Goal: Navigation & Orientation: Find specific page/section

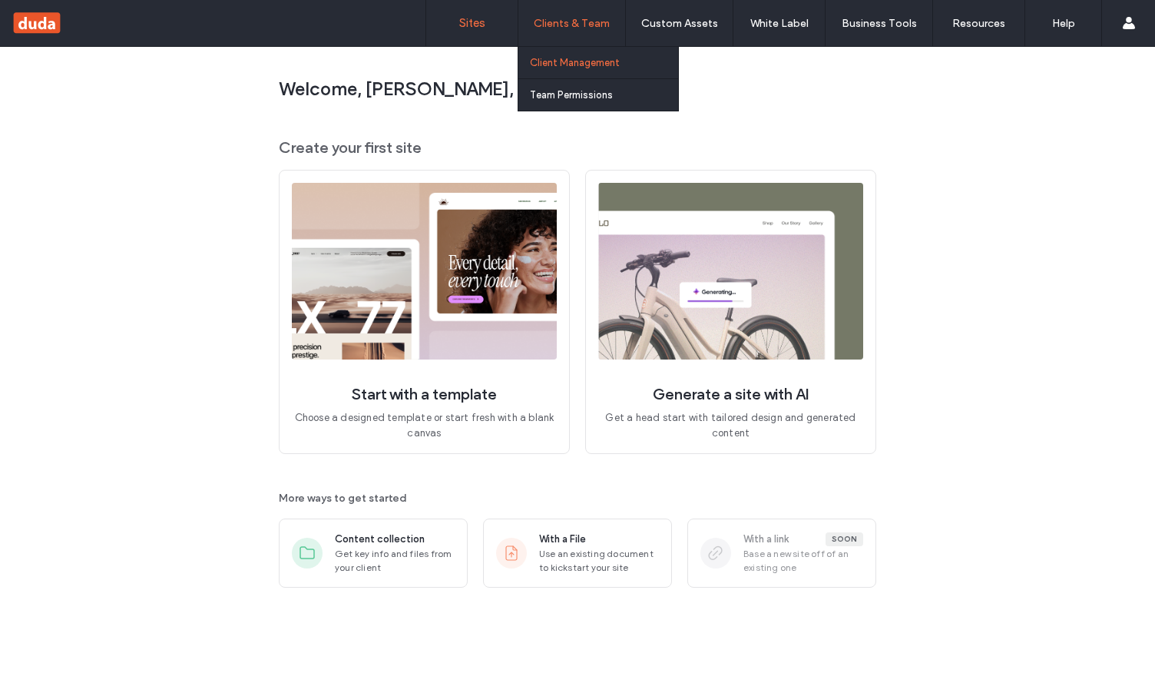
click at [571, 51] on link "Client Management" at bounding box center [604, 62] width 148 height 31
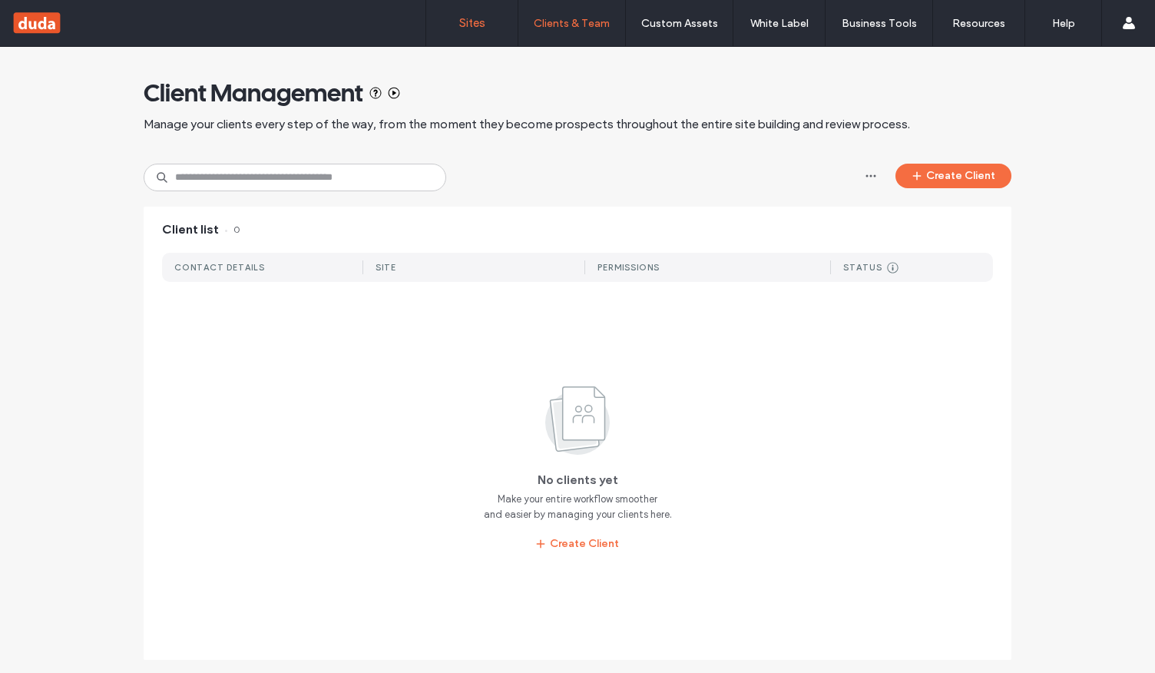
click at [478, 21] on label "Sites" at bounding box center [472, 23] width 26 height 14
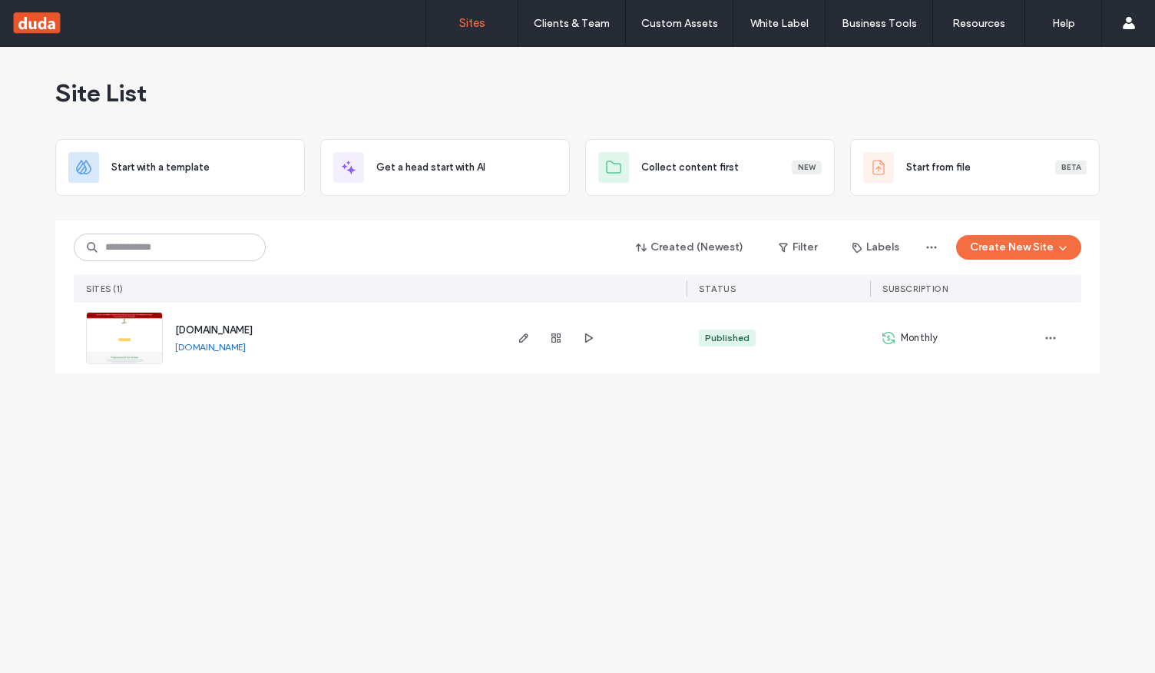
click at [1049, 328] on span "button" at bounding box center [1050, 338] width 25 height 25
click at [726, 451] on div "Site List Start with a template Get a head start with AI Collect content first …" at bounding box center [577, 360] width 1155 height 626
click at [519, 336] on icon "button" at bounding box center [523, 338] width 12 height 12
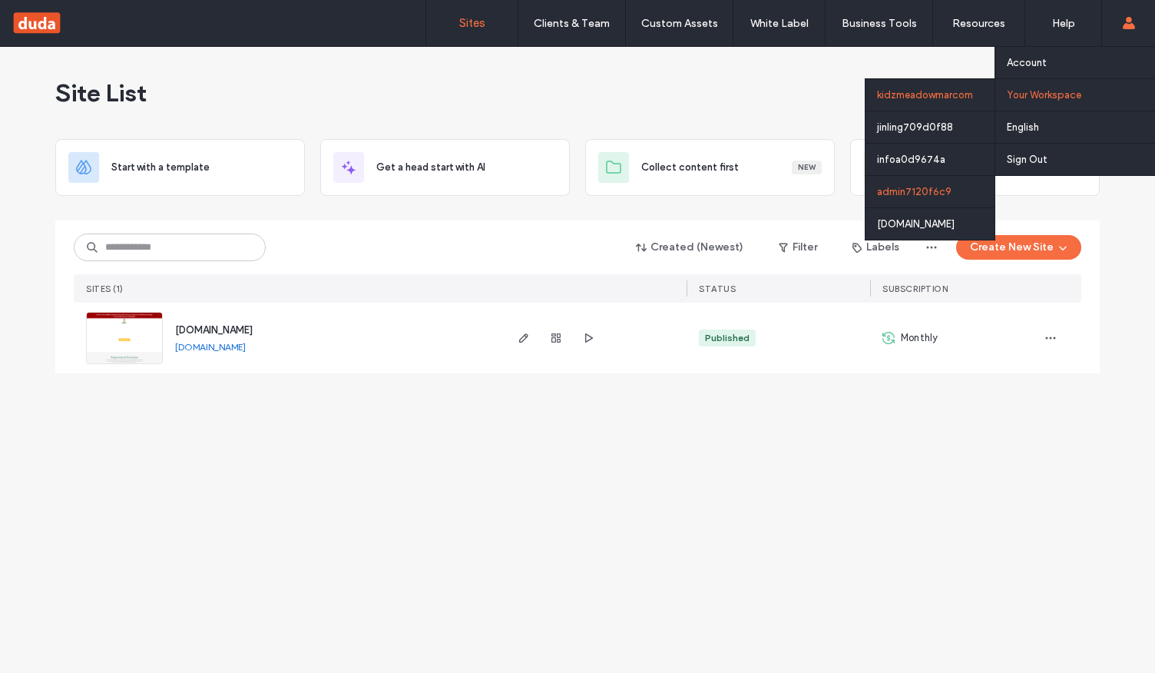
click at [914, 197] on div "admin7120f6c9" at bounding box center [929, 191] width 129 height 32
